Goal: Task Accomplishment & Management: Manage account settings

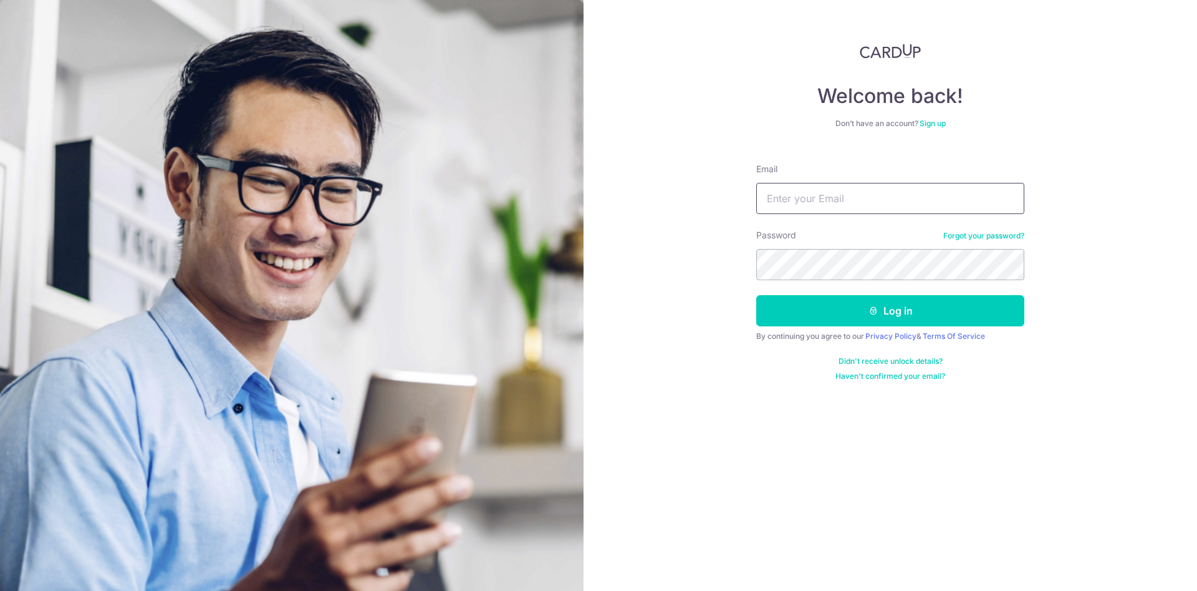
drag, startPoint x: 0, startPoint y: 0, endPoint x: 807, endPoint y: 196, distance: 830.6
click at [807, 196] on input "Email" at bounding box center [891, 198] width 268 height 31
type input "[PERSON_NAME][EMAIL_ADDRESS][DOMAIN_NAME]"
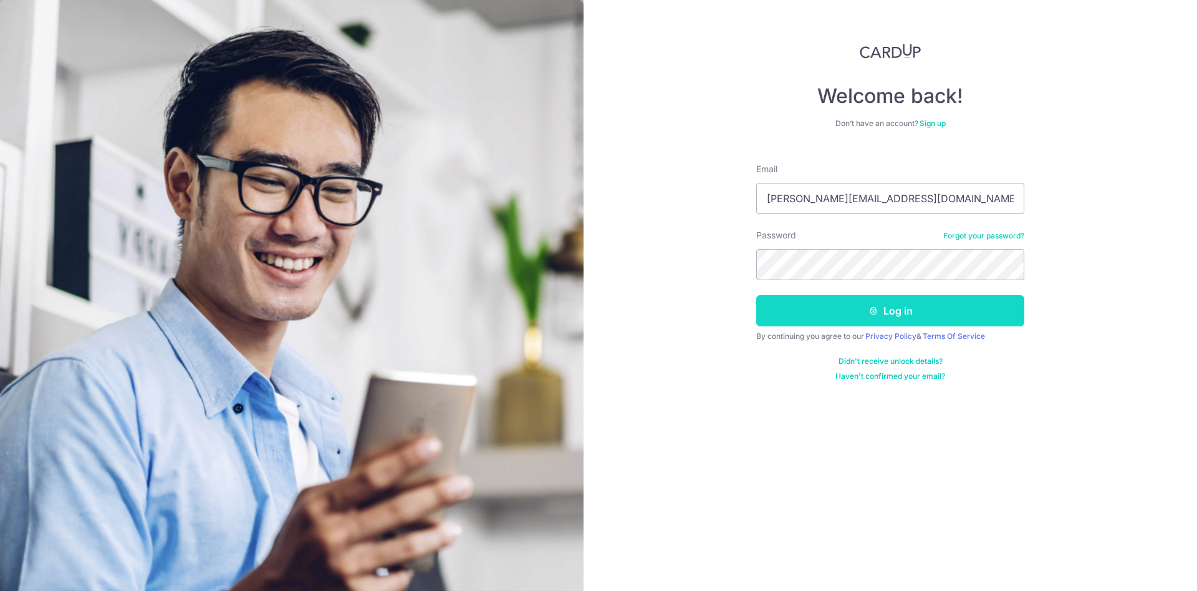
click at [852, 315] on button "Log in" at bounding box center [891, 310] width 268 height 31
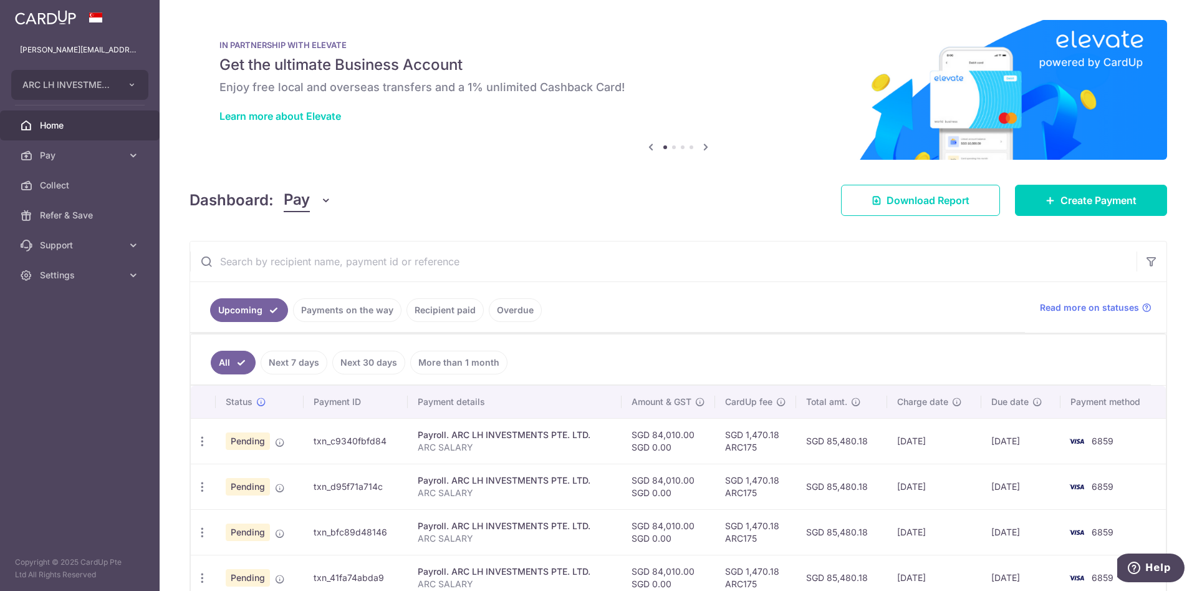
click at [333, 309] on link "Payments on the way" at bounding box center [347, 310] width 109 height 24
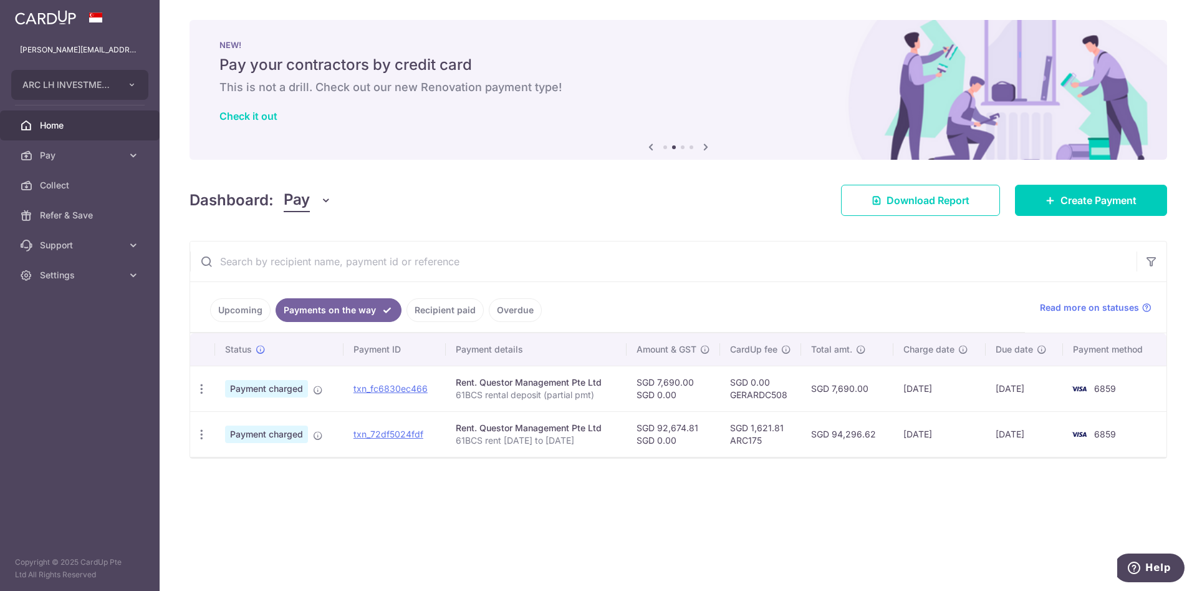
click at [65, 130] on span "Home" at bounding box center [81, 125] width 82 height 12
